Goal: Task Accomplishment & Management: Complete application form

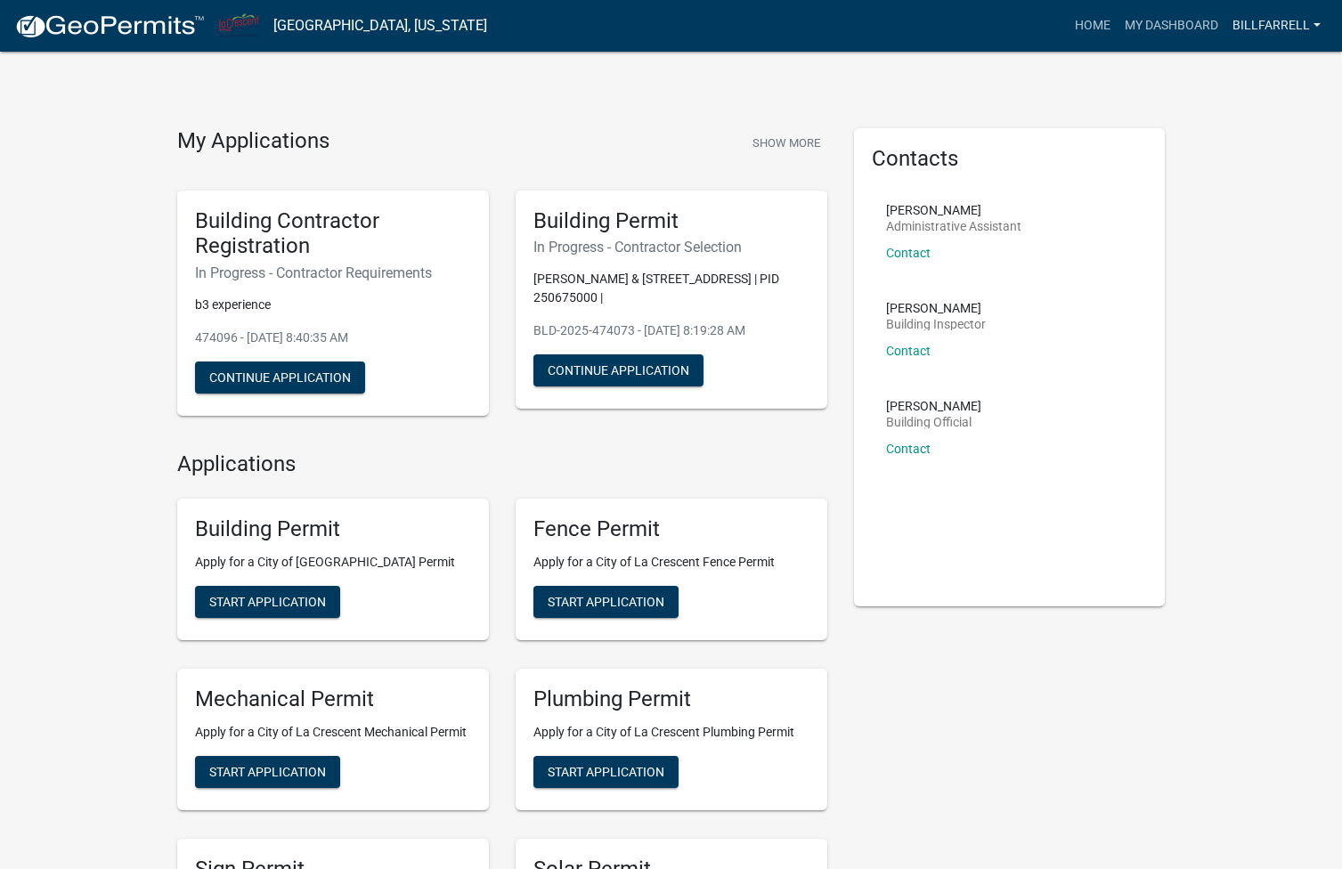
click at [1316, 23] on link "billfarrell" at bounding box center [1276, 26] width 102 height 34
click at [1268, 29] on link "billfarrell" at bounding box center [1276, 26] width 102 height 34
click at [1193, 26] on link "My Dashboard" at bounding box center [1172, 26] width 108 height 34
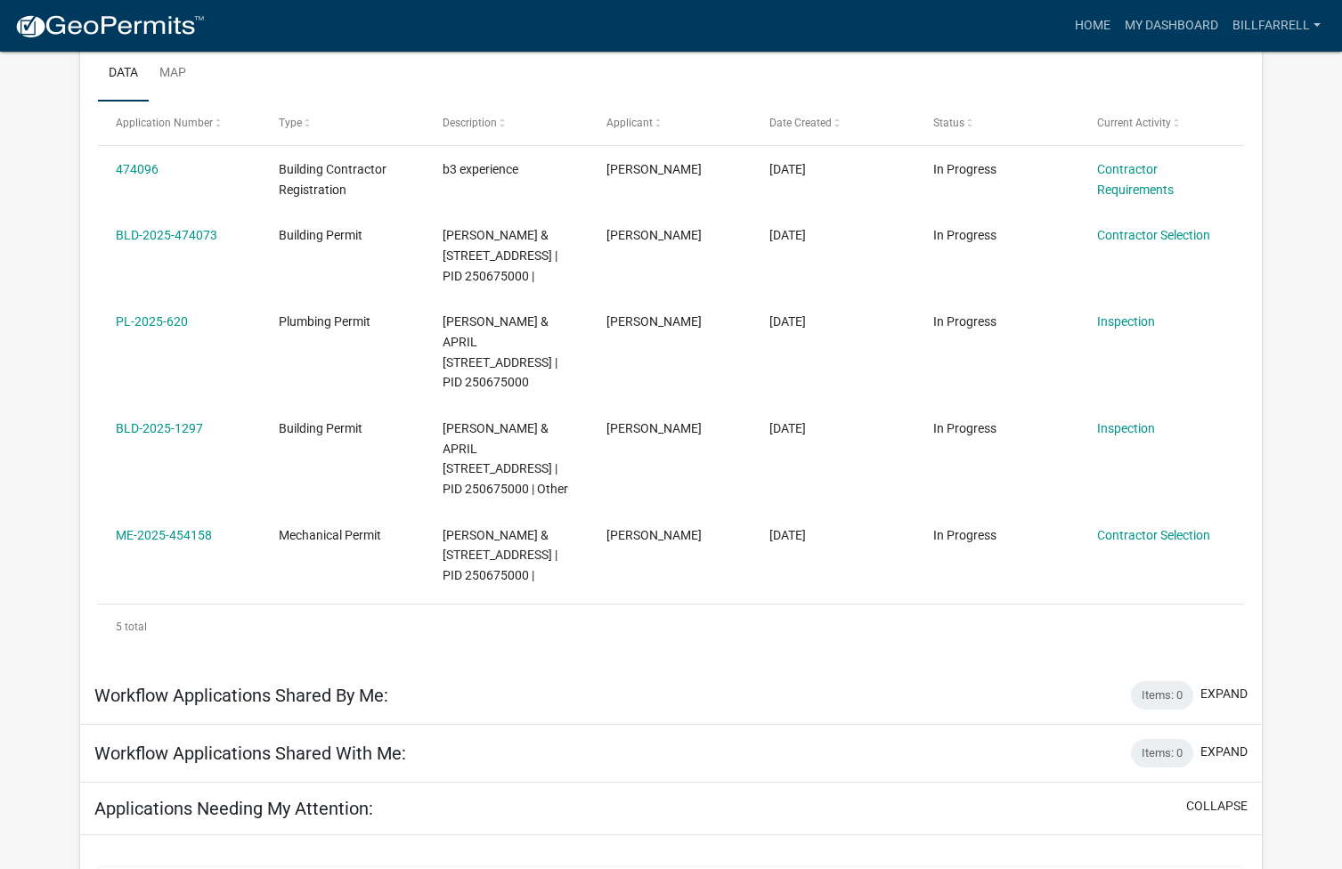
scroll to position [292, 0]
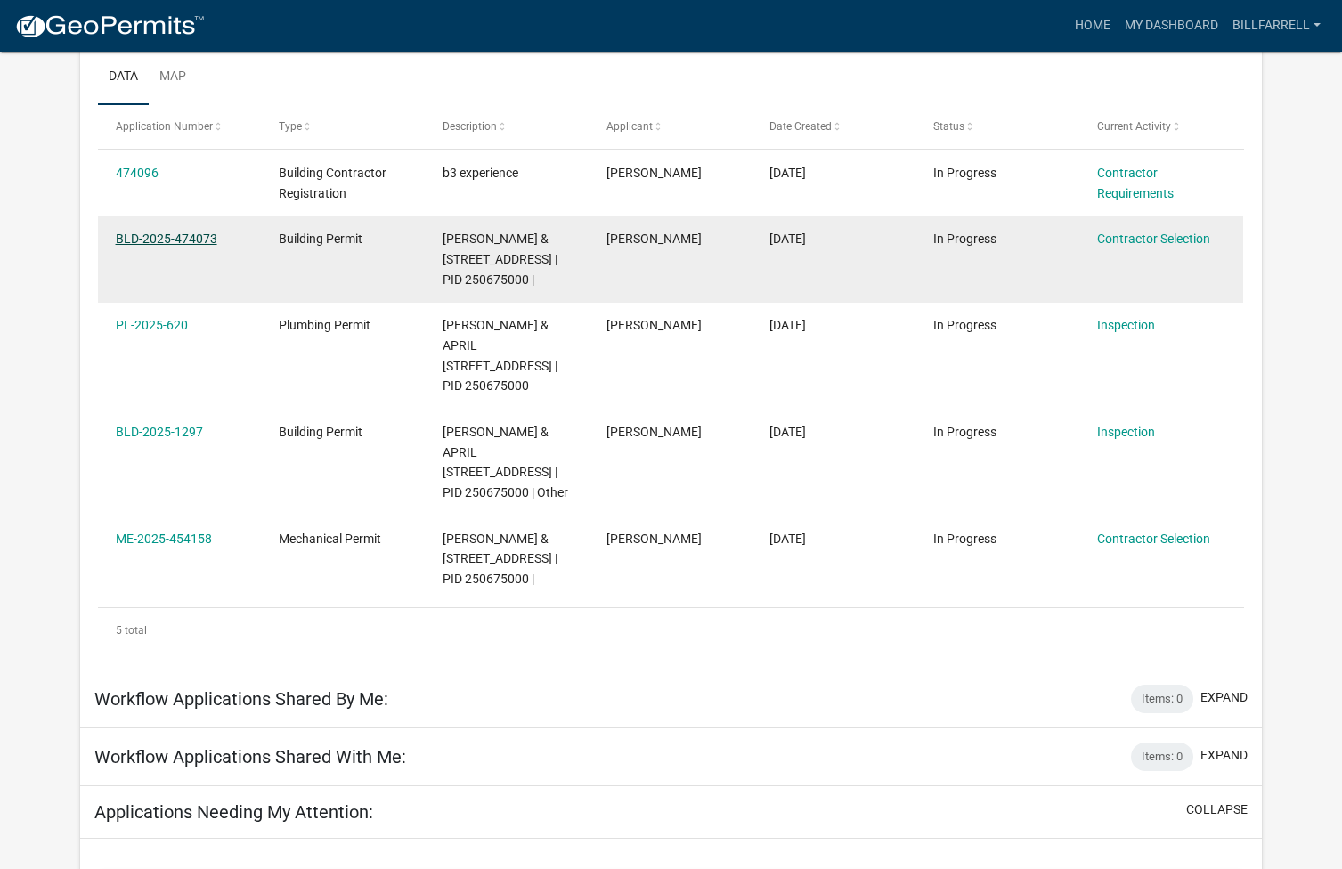
click at [182, 240] on link "BLD-2025-474073" at bounding box center [167, 239] width 102 height 14
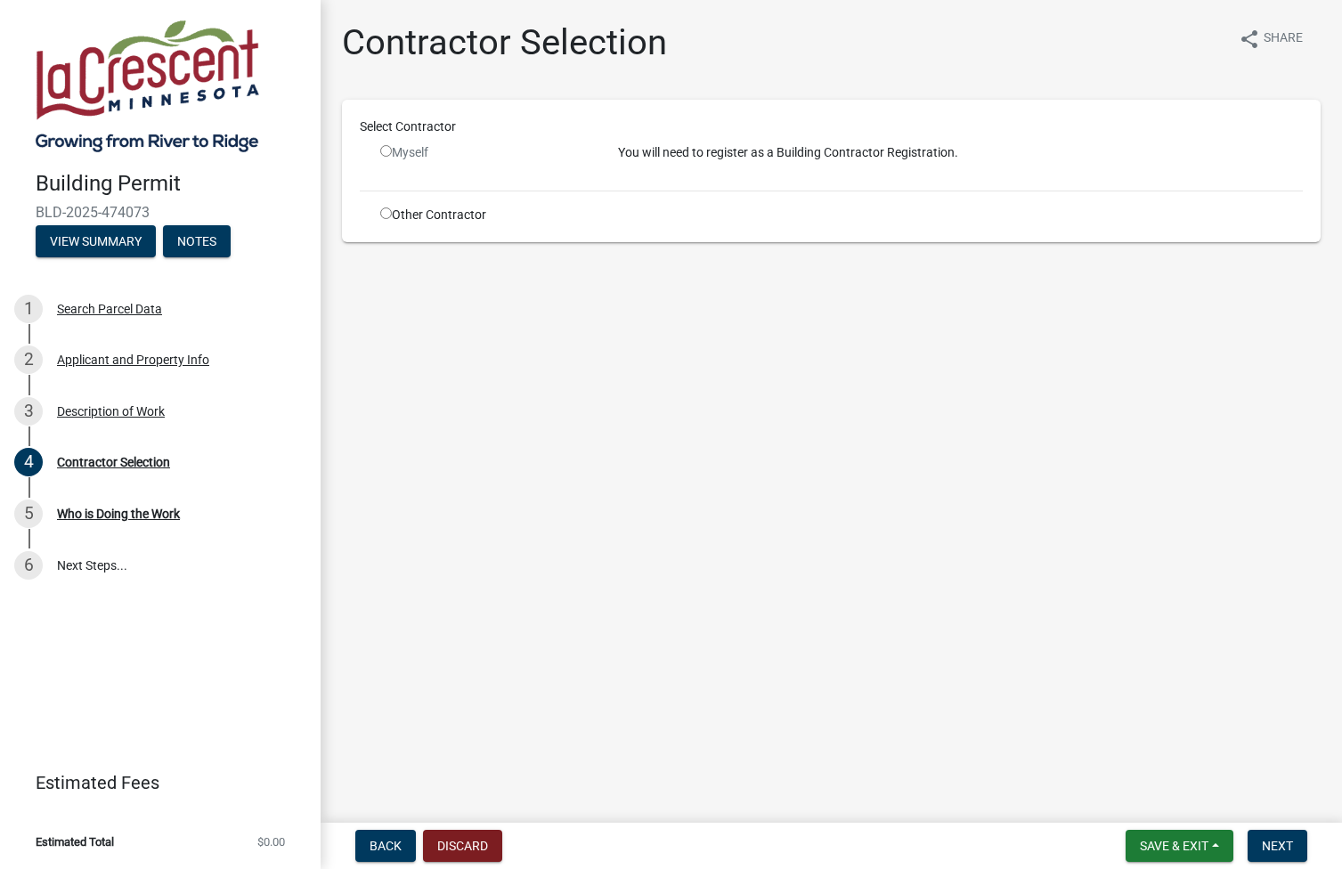
click at [386, 150] on input "radio" at bounding box center [386, 151] width 12 height 12
radio input "false"
click at [111, 462] on div "Contractor Selection" at bounding box center [113, 462] width 113 height 12
click at [96, 417] on div "Description of Work" at bounding box center [111, 411] width 108 height 12
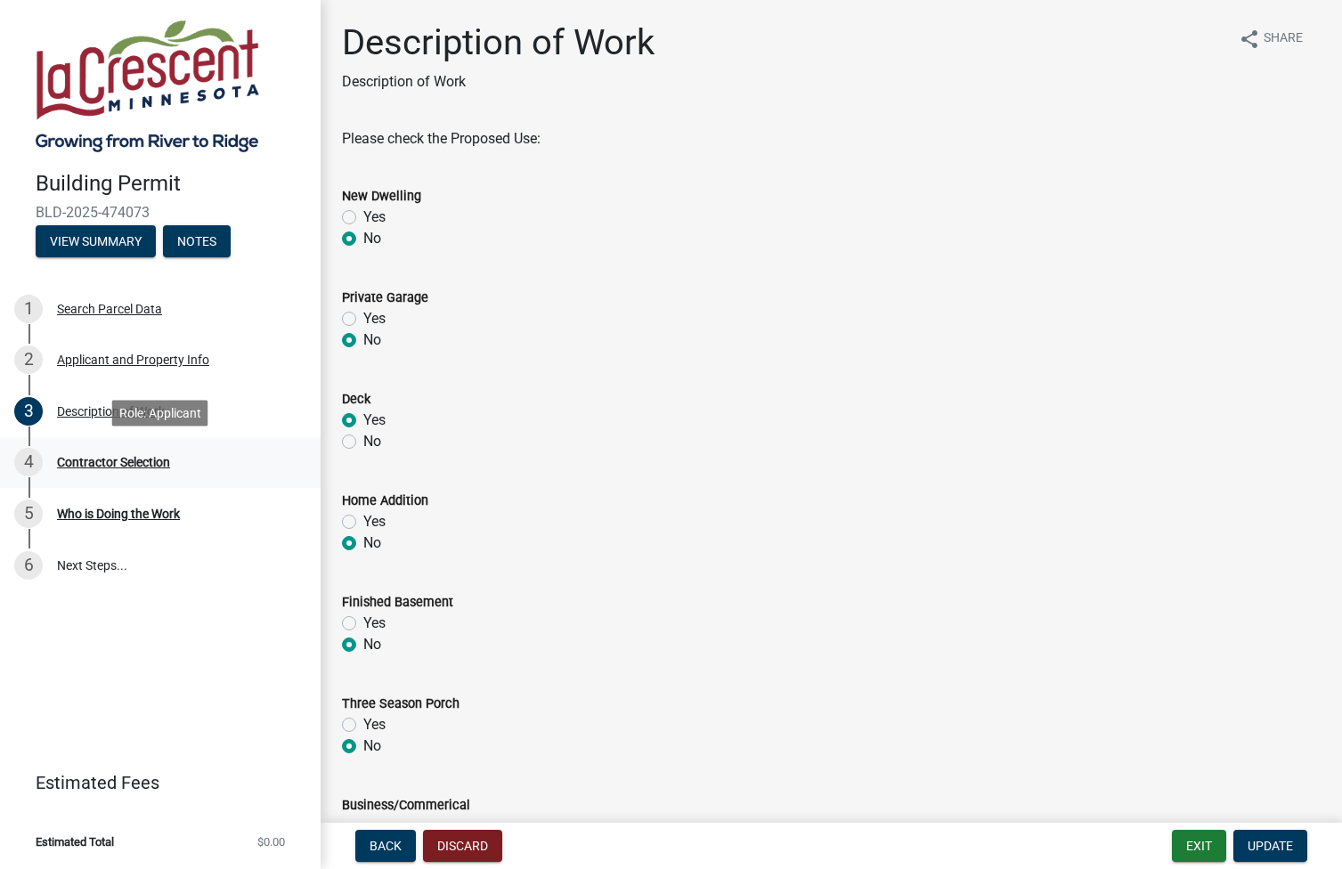
click at [109, 465] on div "Contractor Selection" at bounding box center [113, 462] width 113 height 12
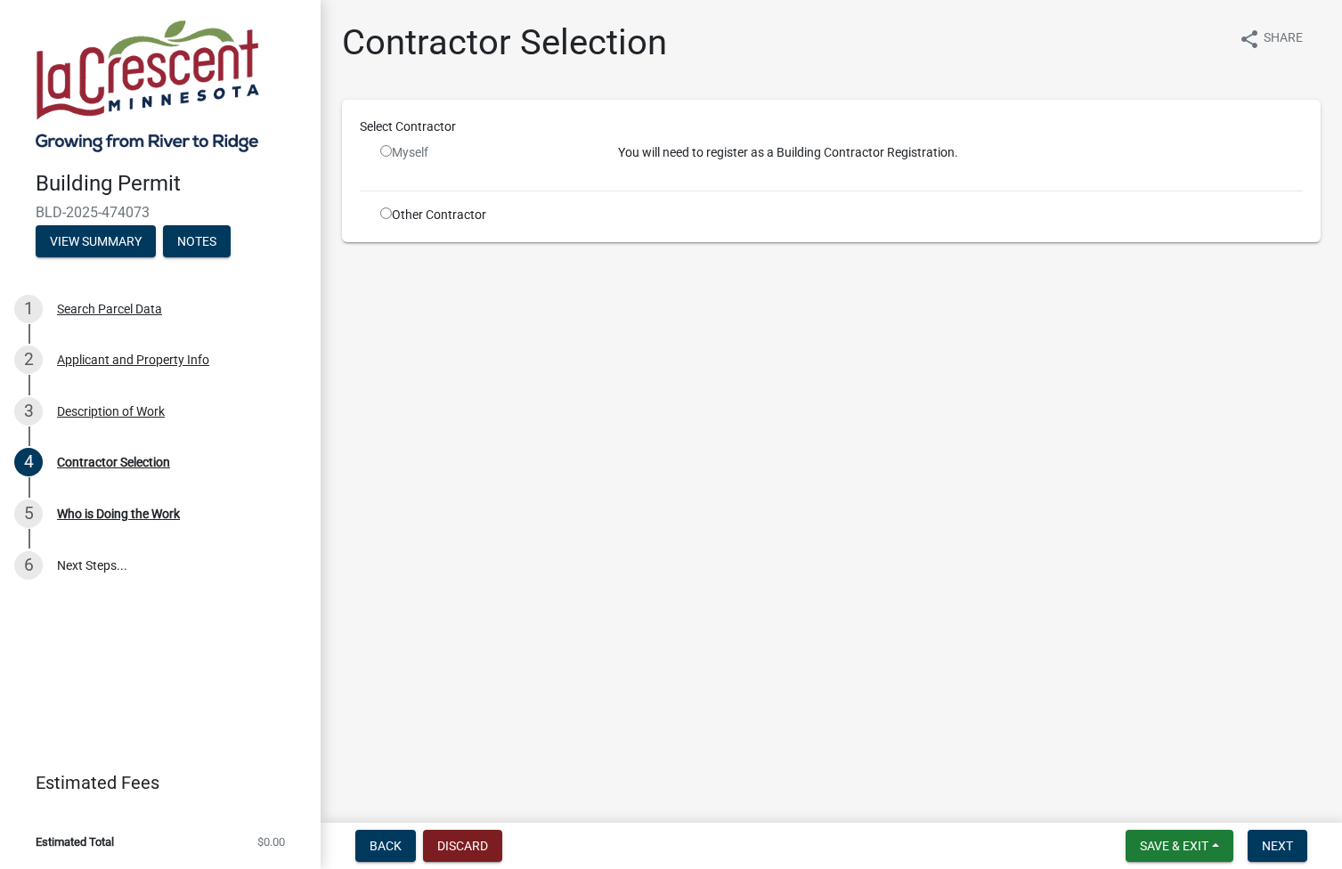
click at [387, 152] on input "radio" at bounding box center [386, 151] width 12 height 12
click at [387, 151] on input "radio" at bounding box center [386, 151] width 12 height 12
radio input "false"
